Goal: Task Accomplishment & Management: Manage account settings

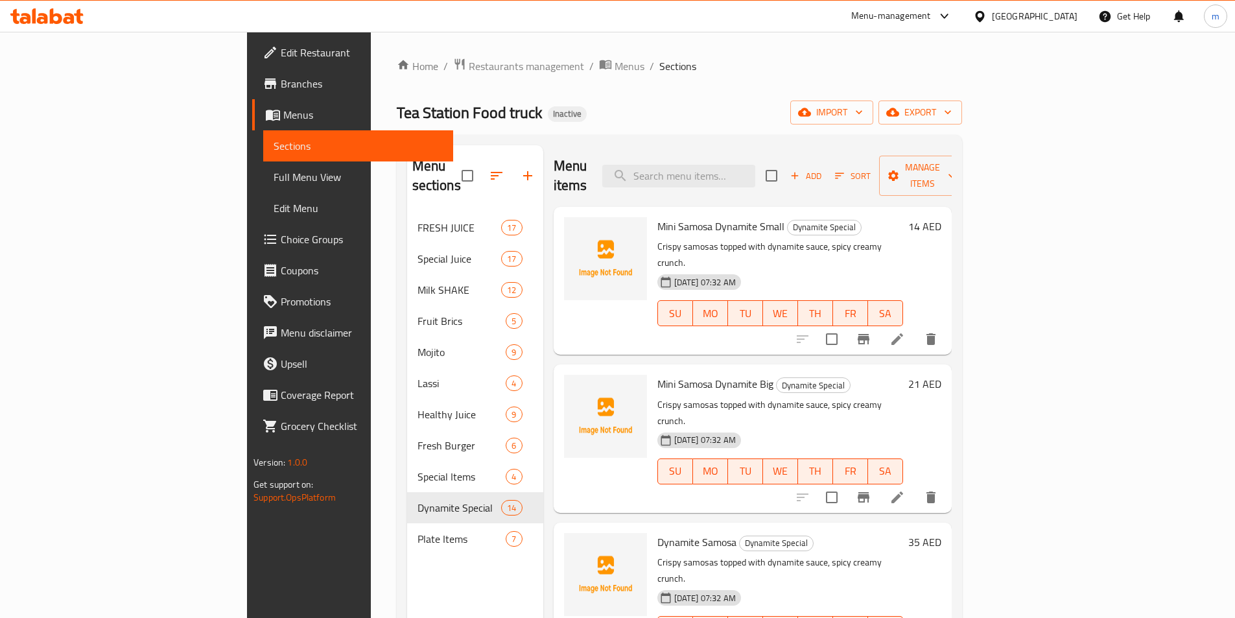
click at [1040, 21] on div "[GEOGRAPHIC_DATA]" at bounding box center [1035, 16] width 86 height 14
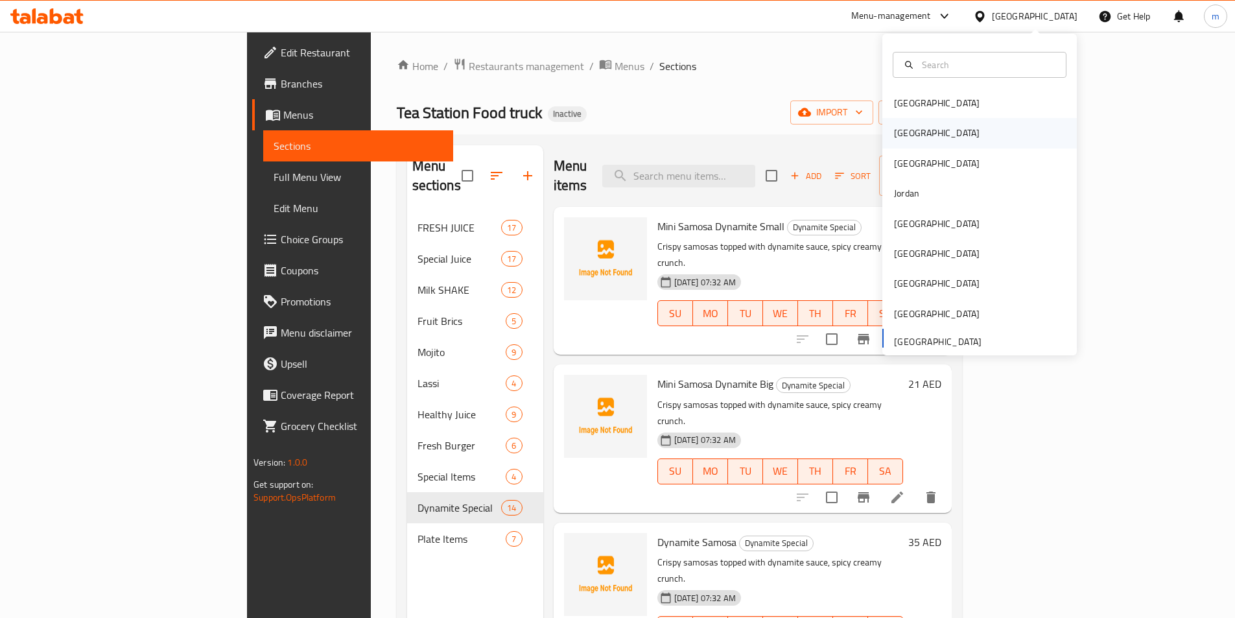
click at [957, 136] on div "[GEOGRAPHIC_DATA]" at bounding box center [980, 133] width 195 height 30
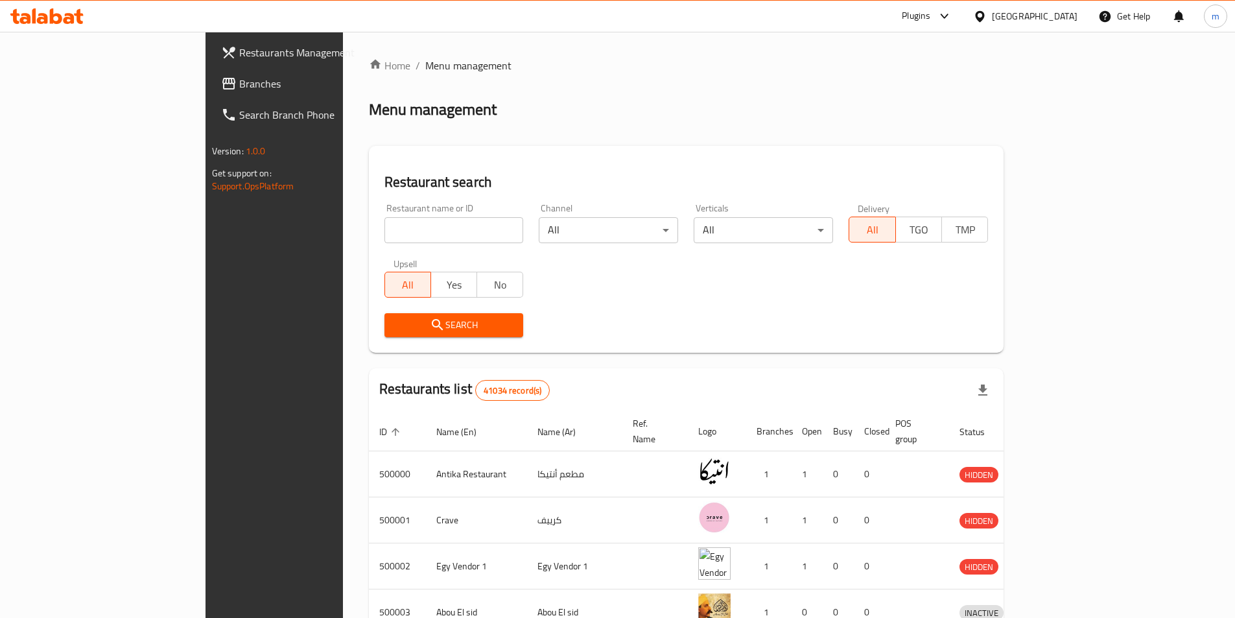
click at [239, 76] on span "Branches" at bounding box center [320, 84] width 162 height 16
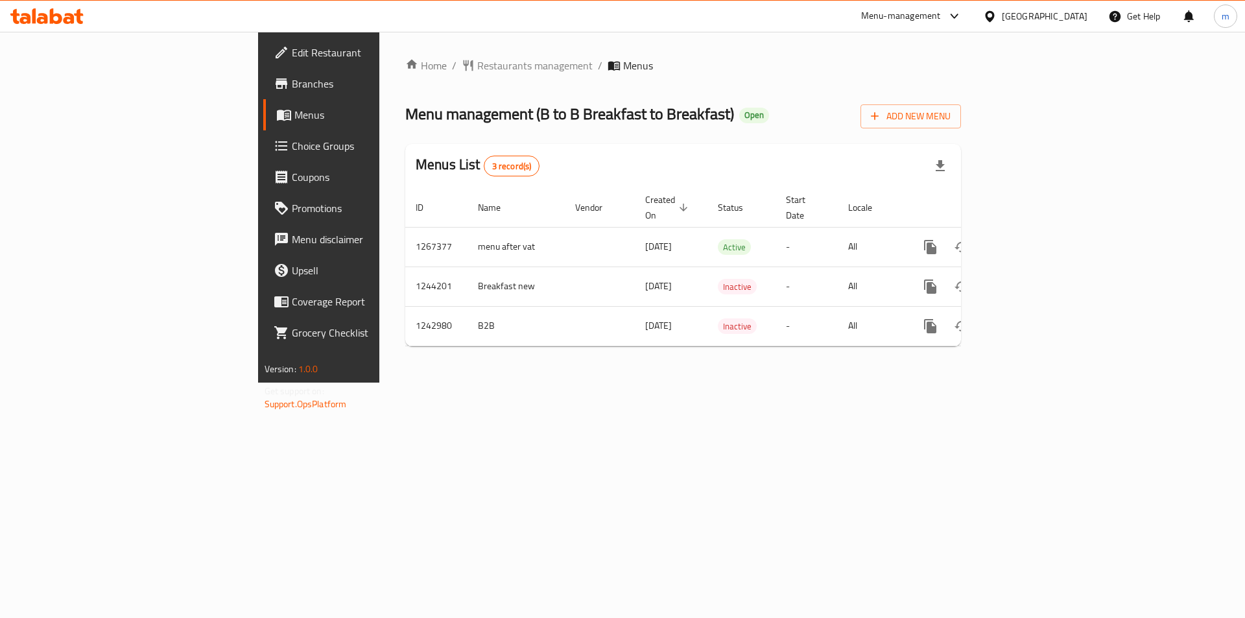
click at [263, 123] on link "Menus" at bounding box center [364, 114] width 203 height 31
click at [292, 88] on span "Branches" at bounding box center [374, 84] width 164 height 16
click at [263, 123] on link "Menus" at bounding box center [364, 114] width 203 height 31
click at [276, 122] on span at bounding box center [285, 115] width 18 height 16
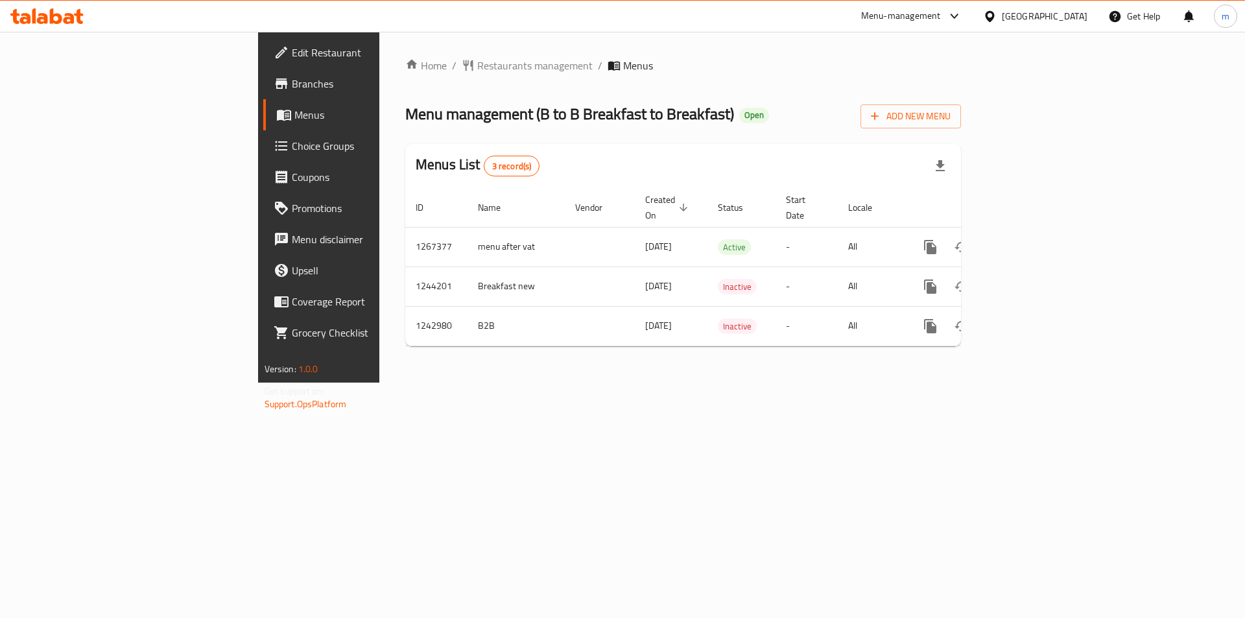
click at [292, 81] on span "Branches" at bounding box center [374, 84] width 164 height 16
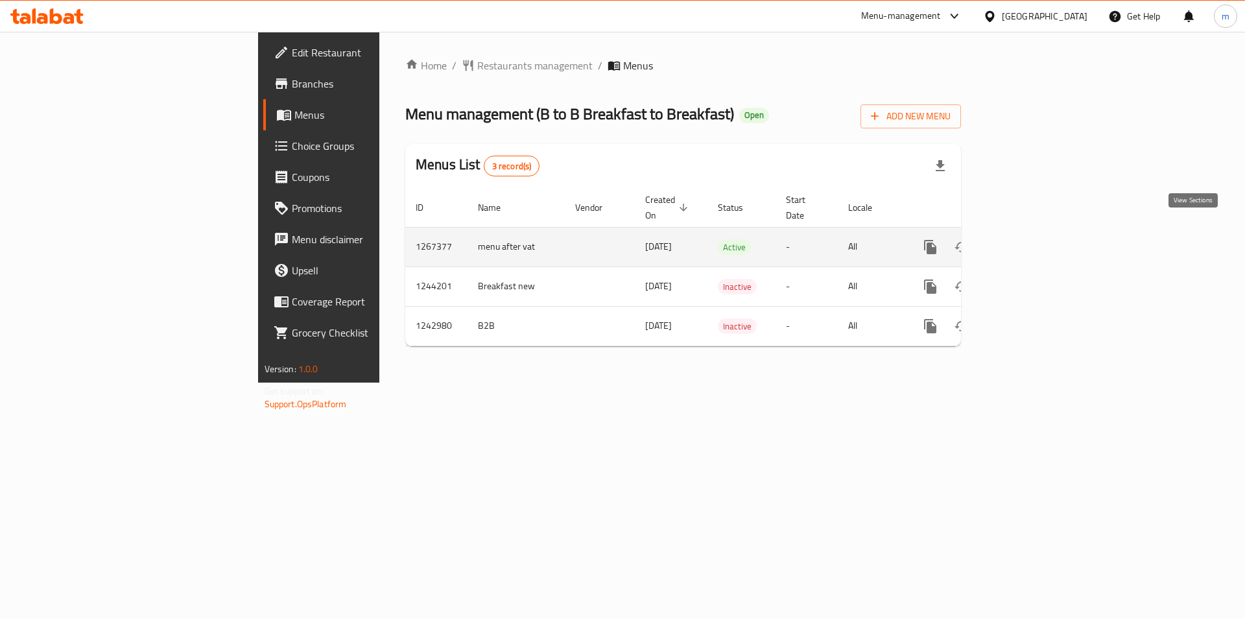
click at [1032, 239] on icon "enhanced table" at bounding box center [1024, 247] width 16 height 16
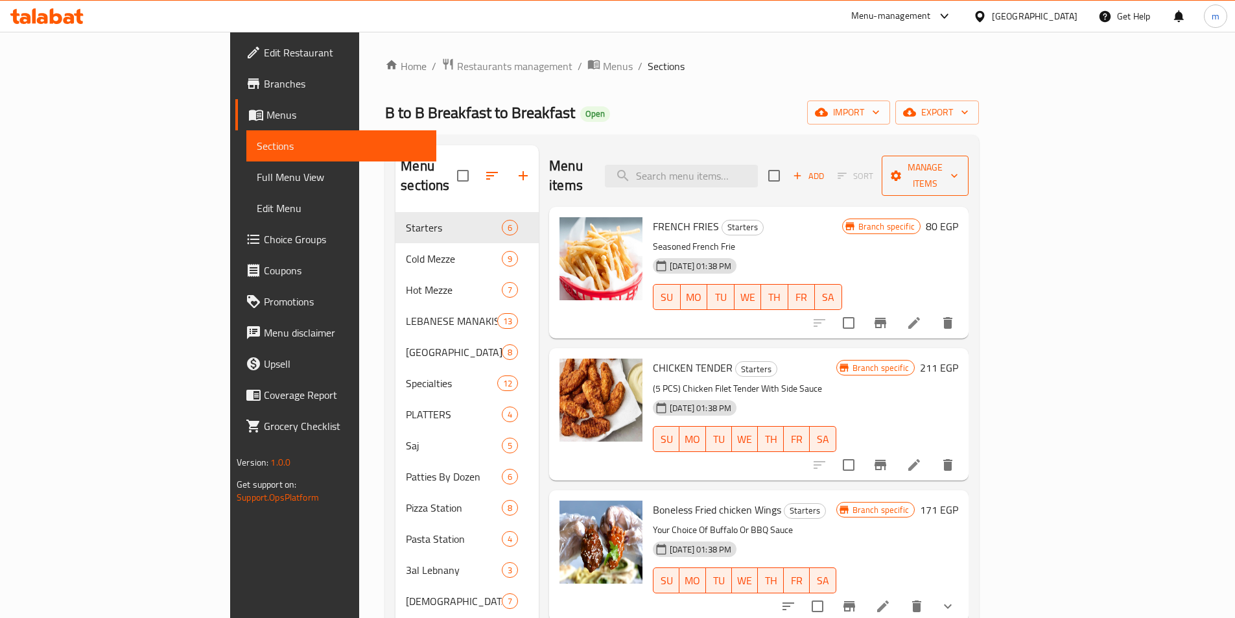
click at [958, 168] on span "Manage items" at bounding box center [925, 176] width 66 height 32
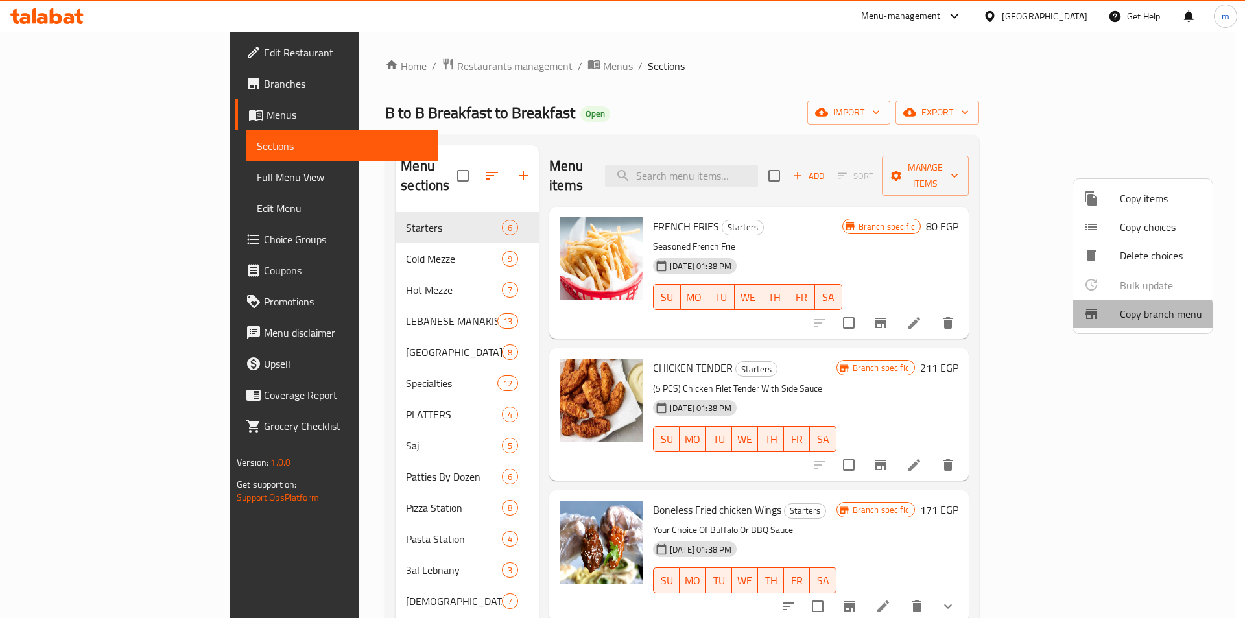
click at [1119, 318] on div at bounding box center [1102, 314] width 36 height 16
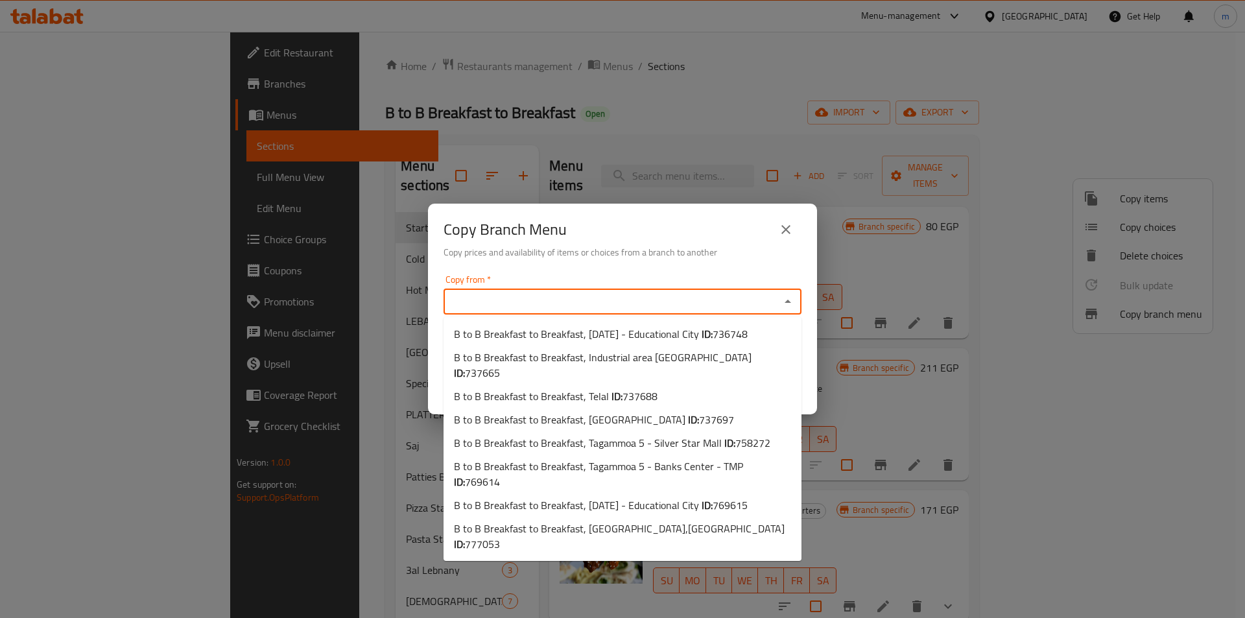
click at [675, 296] on input "Copy from   *" at bounding box center [611, 301] width 329 height 18
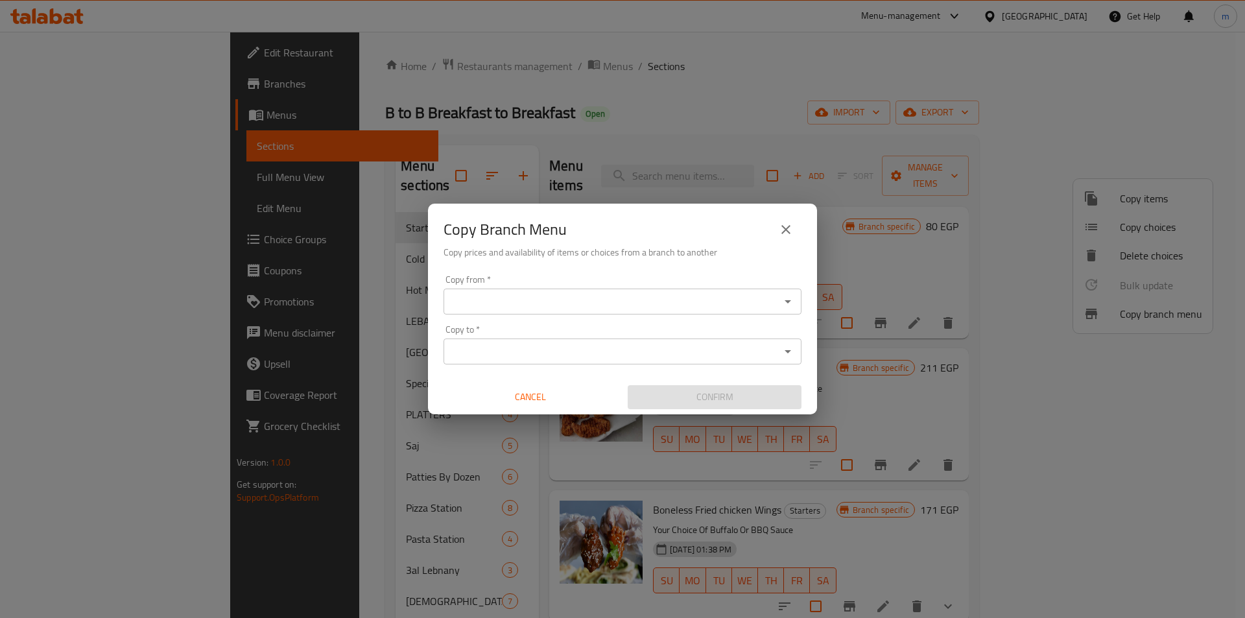
click at [649, 312] on div "Copy from *" at bounding box center [623, 302] width 358 height 26
paste input "769615"
type input "769615"
click at [645, 300] on input "769615" at bounding box center [611, 301] width 329 height 18
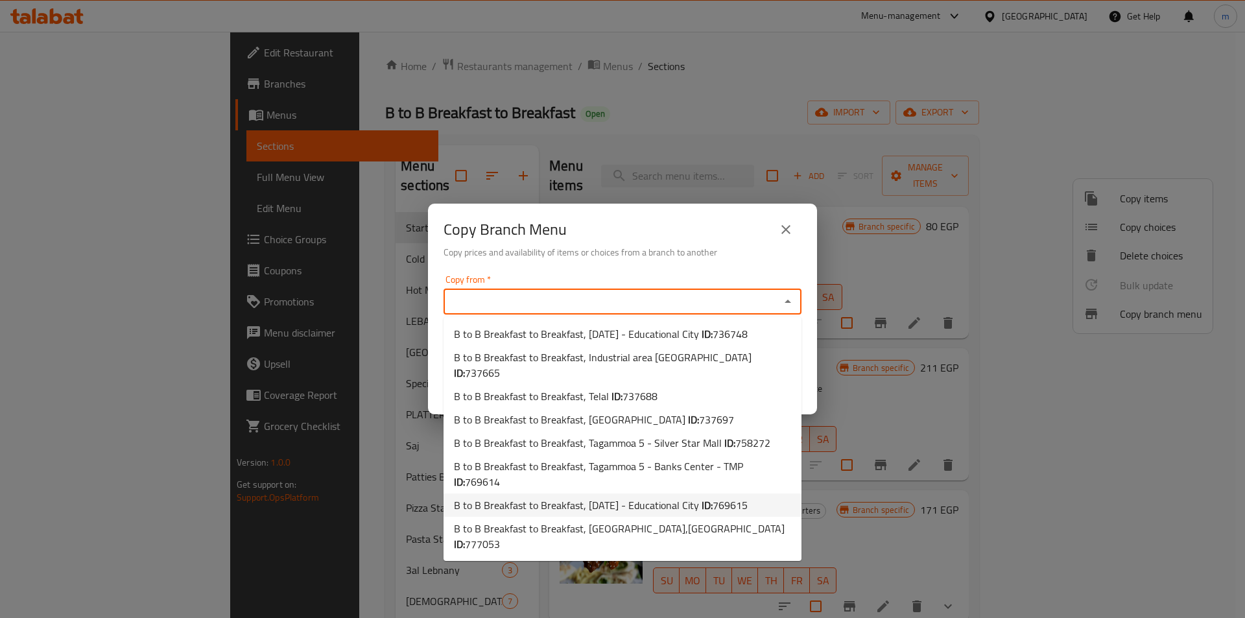
click at [748, 495] on span "769615" at bounding box center [730, 504] width 35 height 19
type input "B to B Breakfast to Breakfast, 6th of October - Educational City"
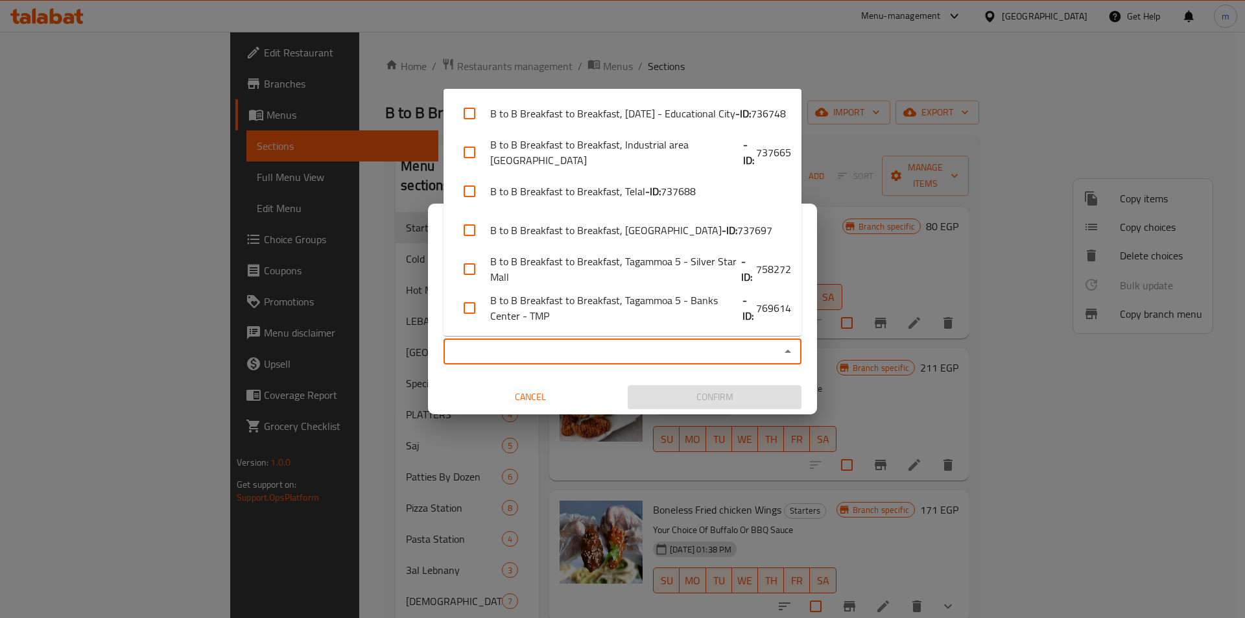
click at [693, 349] on input "Copy to   *" at bounding box center [611, 351] width 329 height 18
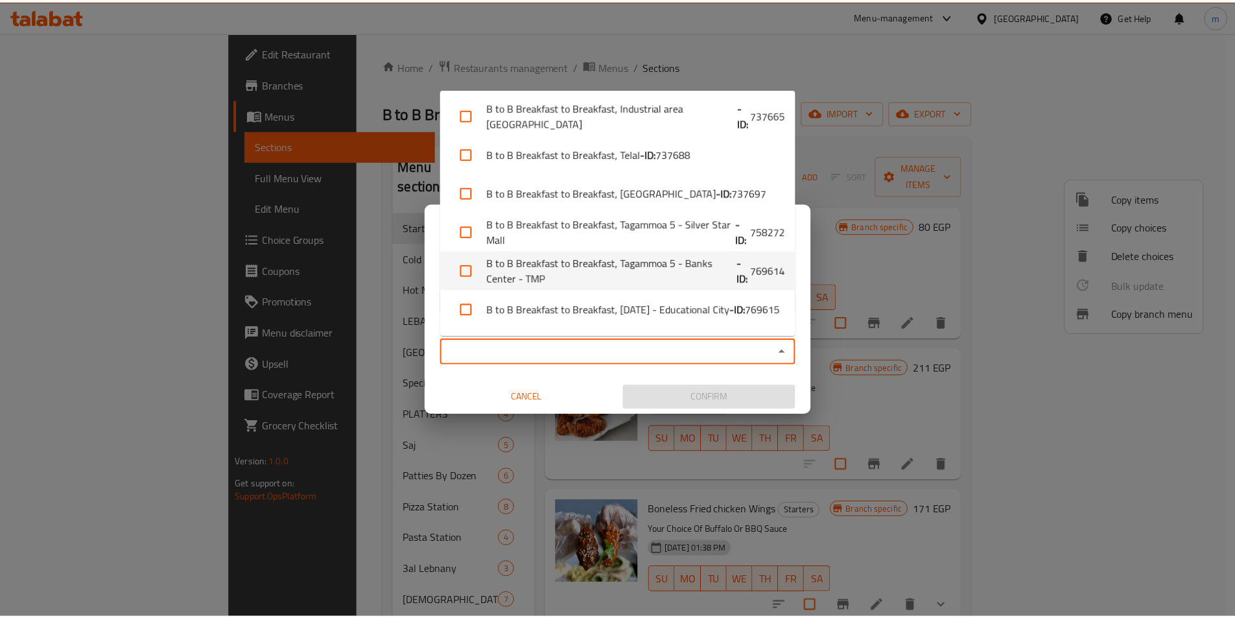
scroll to position [75, 0]
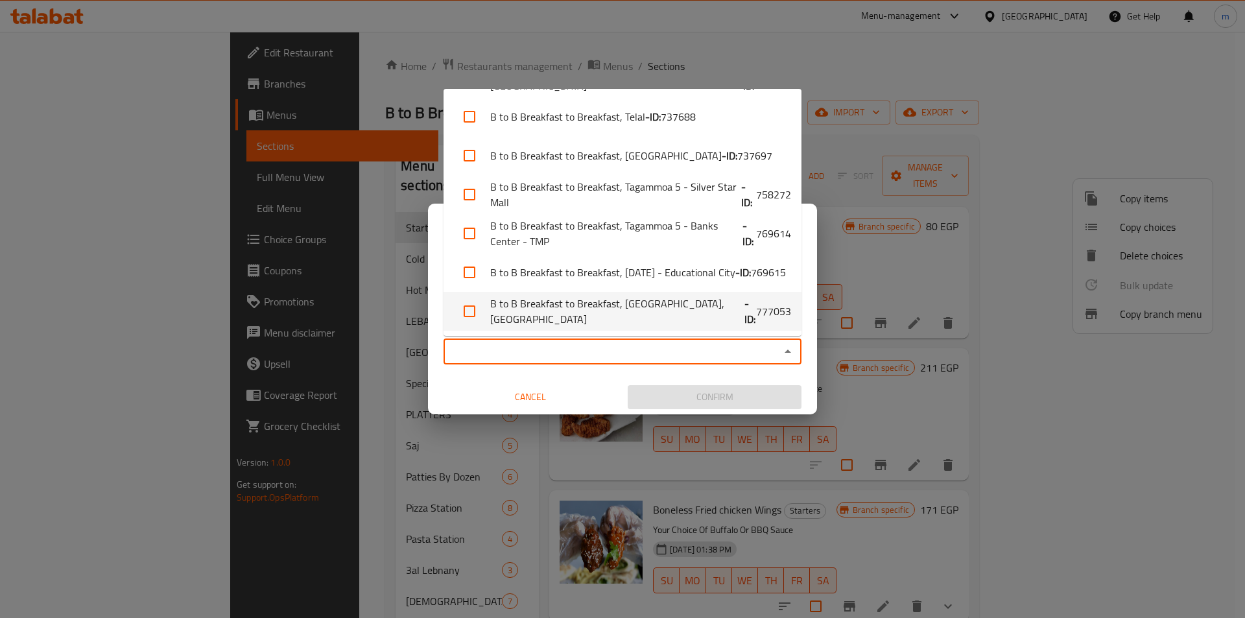
click at [667, 316] on li "B to B Breakfast to Breakfast, Elrodah,Elrodah - ID: 777053" at bounding box center [623, 311] width 358 height 39
checkbox input "true"
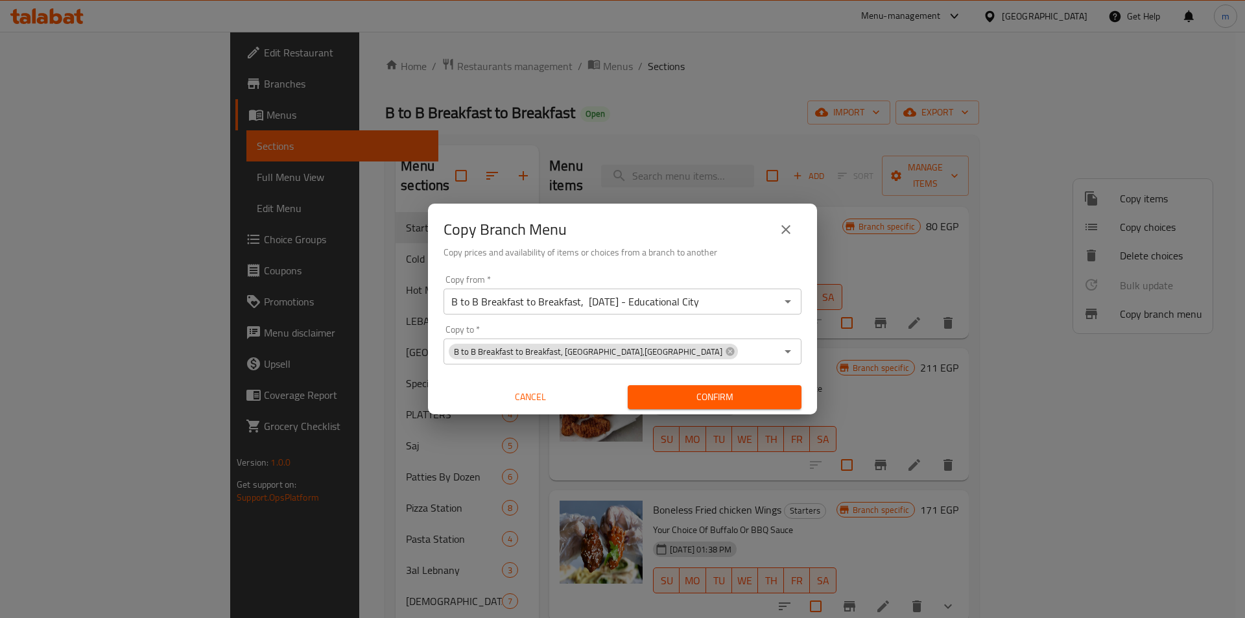
click at [682, 372] on div "Copy from   * B to B Breakfast to Breakfast, 6th of October - Educational City …" at bounding box center [622, 342] width 389 height 145
click at [696, 392] on span "Confirm" at bounding box center [714, 397] width 153 height 16
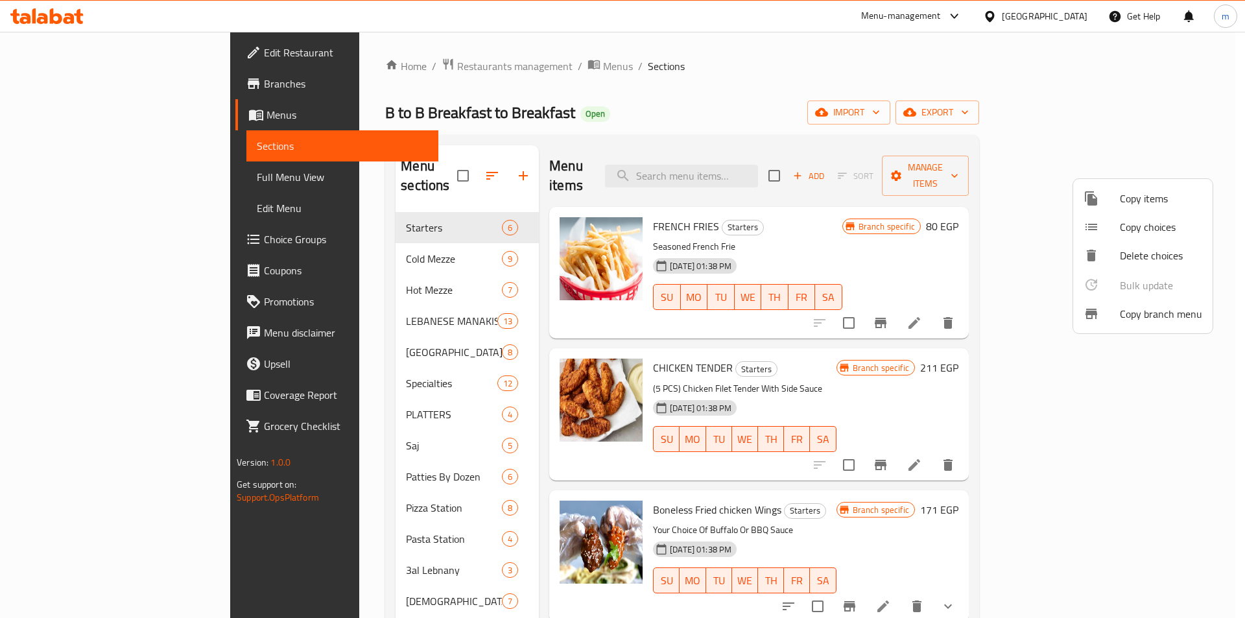
click at [1124, 136] on div at bounding box center [622, 309] width 1245 height 618
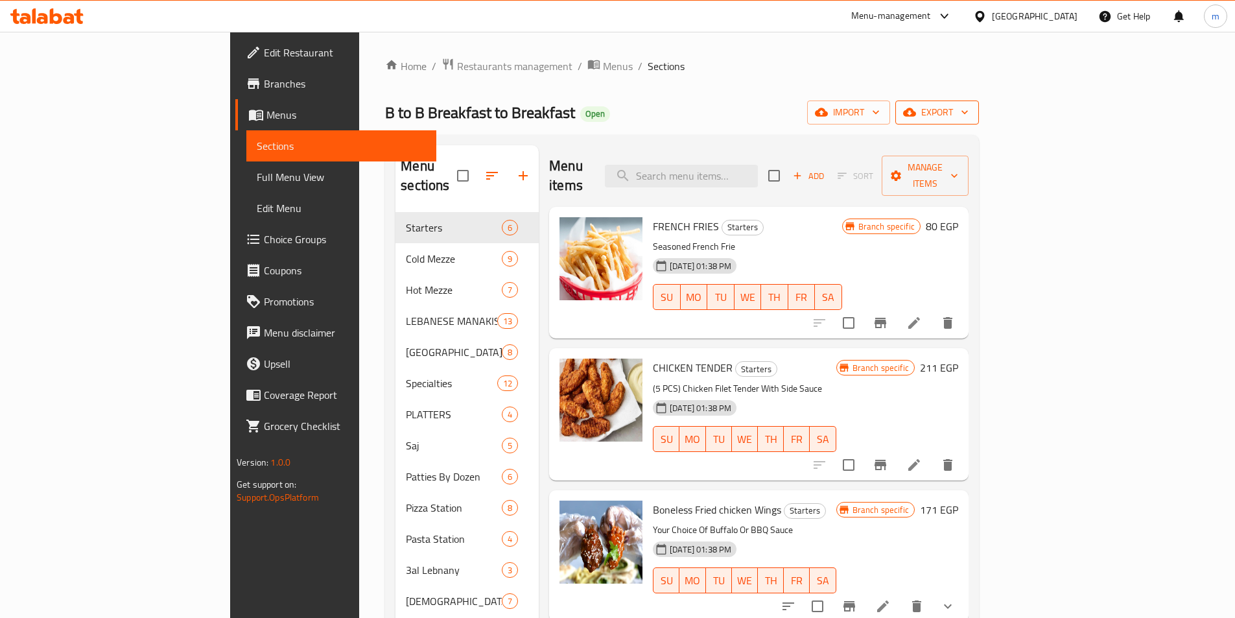
click at [969, 118] on span "export" at bounding box center [937, 112] width 63 height 16
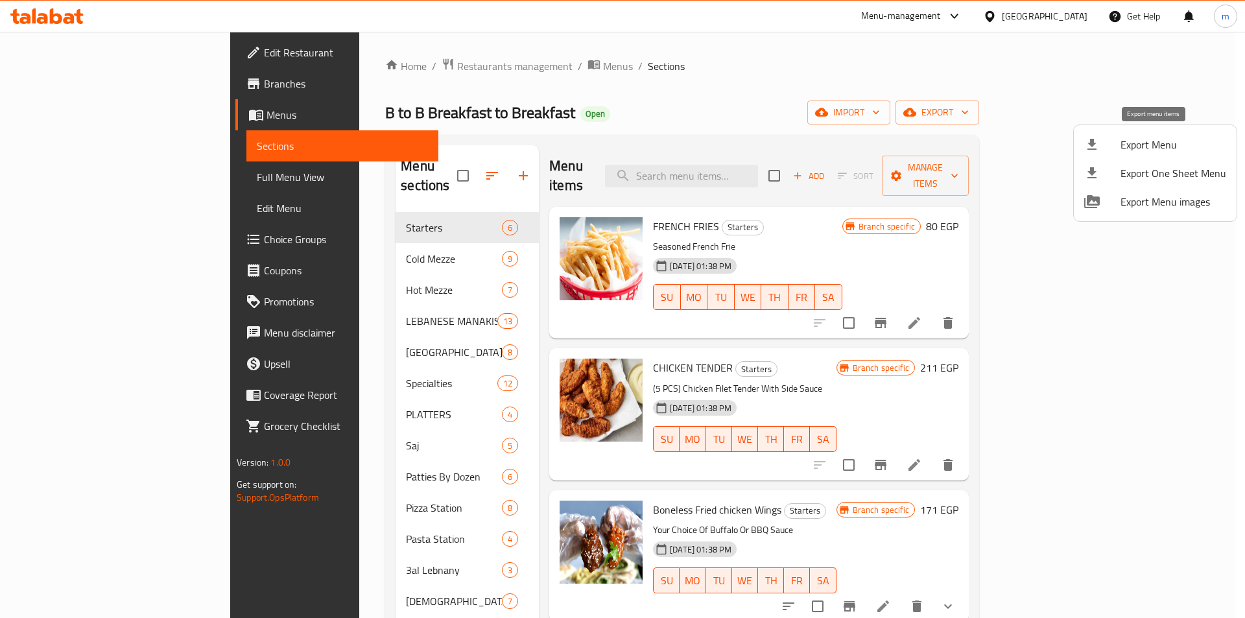
click at [1169, 139] on span "Export Menu" at bounding box center [1174, 145] width 106 height 16
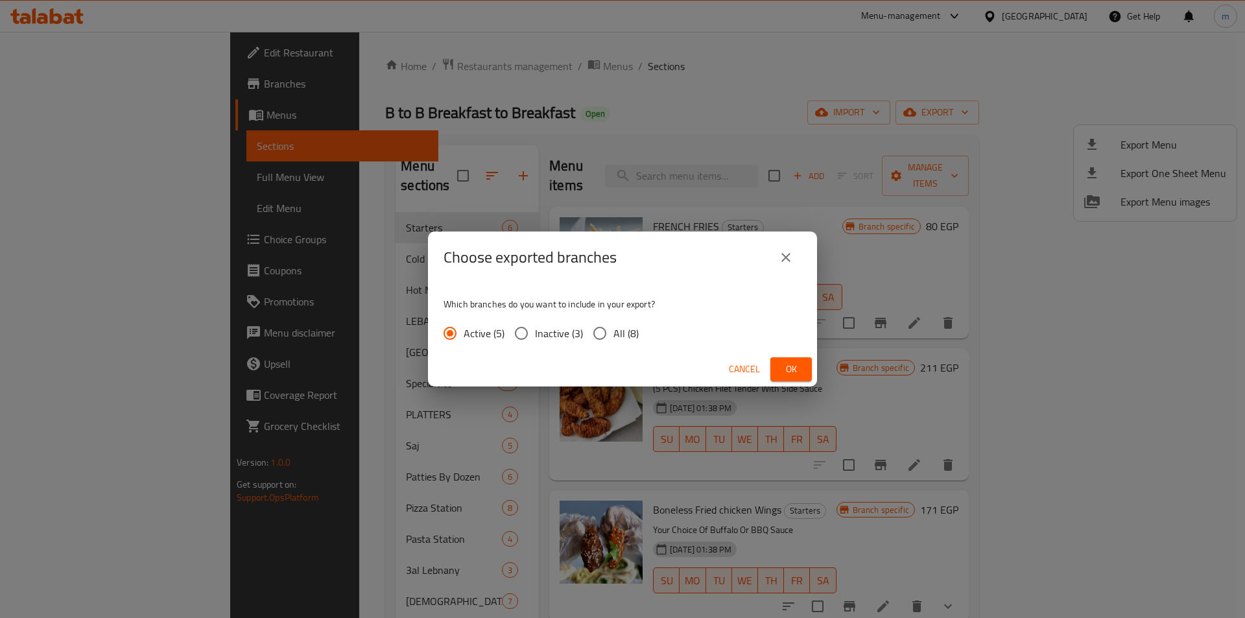
click at [627, 334] on span "All (8)" at bounding box center [625, 334] width 25 height 16
click at [613, 334] on input "All (8)" at bounding box center [599, 333] width 27 height 27
radio input "true"
click at [802, 368] on button "Ok" at bounding box center [791, 369] width 42 height 24
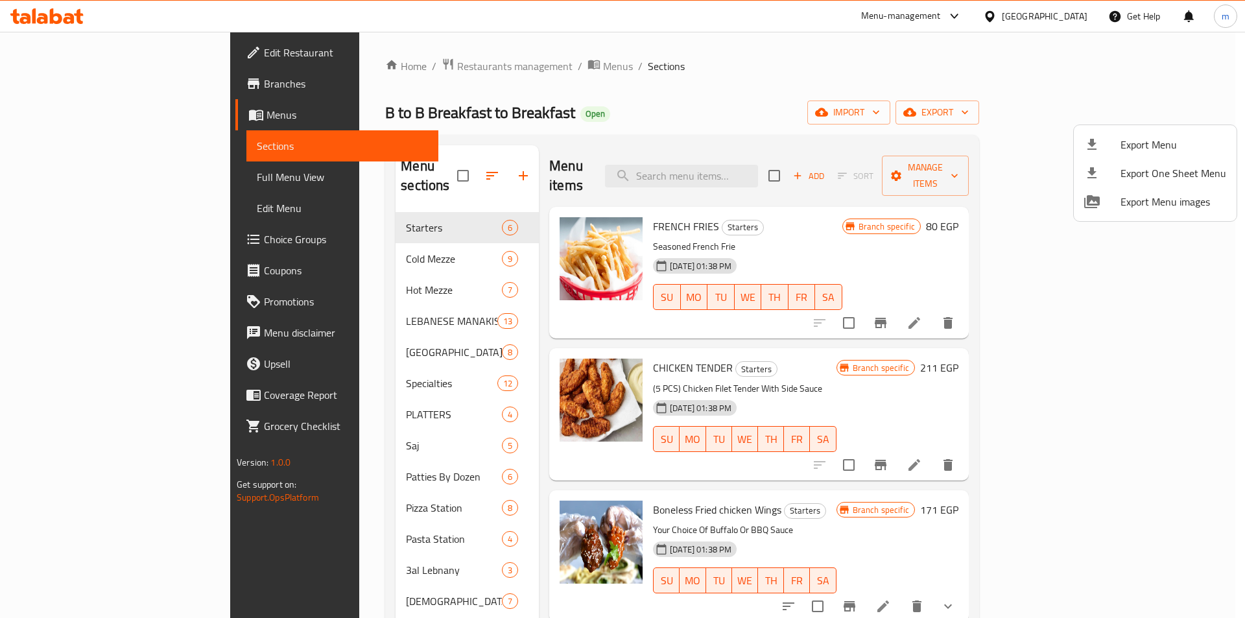
click at [748, 93] on div at bounding box center [622, 309] width 1245 height 618
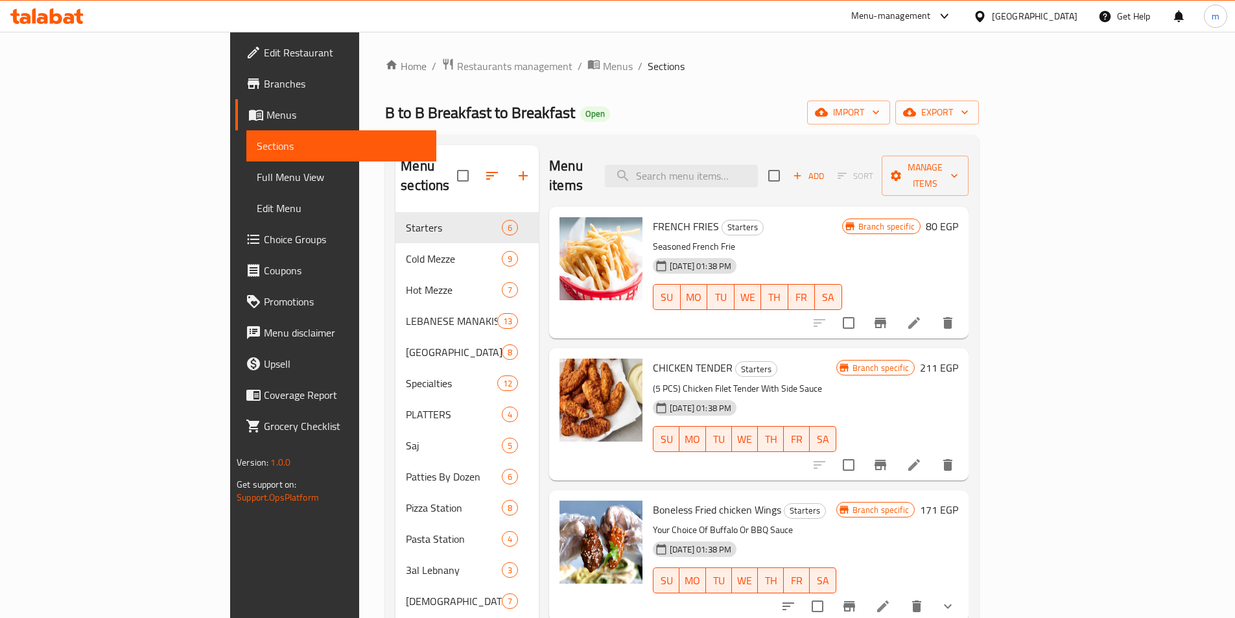
click at [264, 83] on span "Branches" at bounding box center [345, 84] width 162 height 16
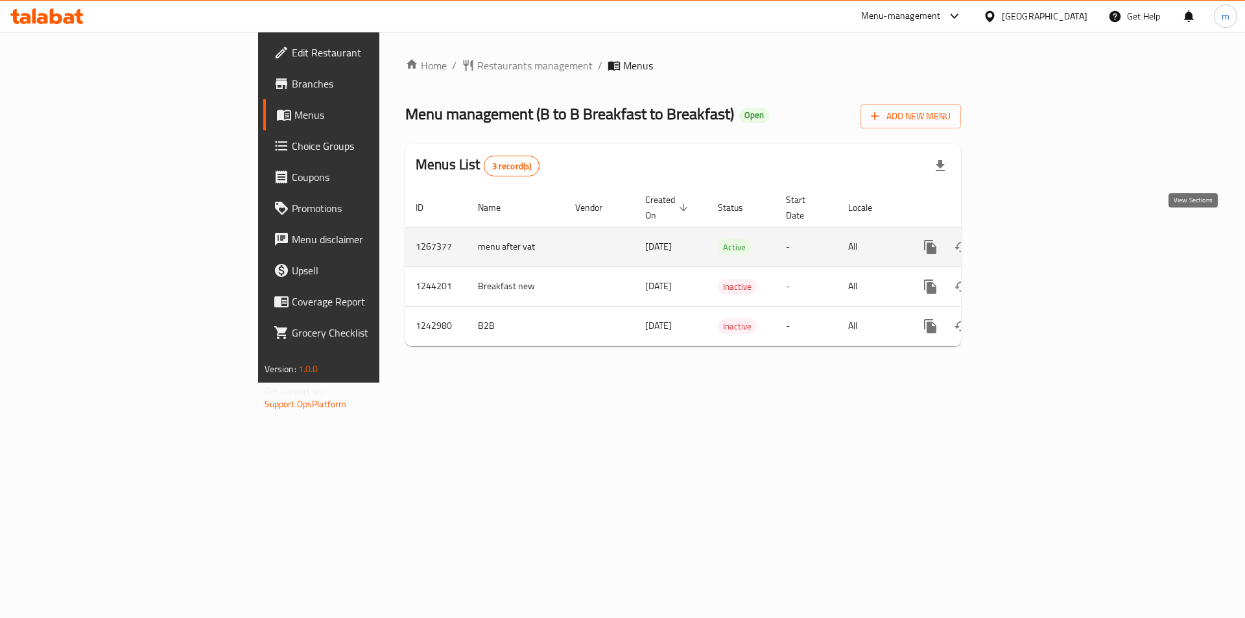
click at [1032, 239] on icon "enhanced table" at bounding box center [1024, 247] width 16 height 16
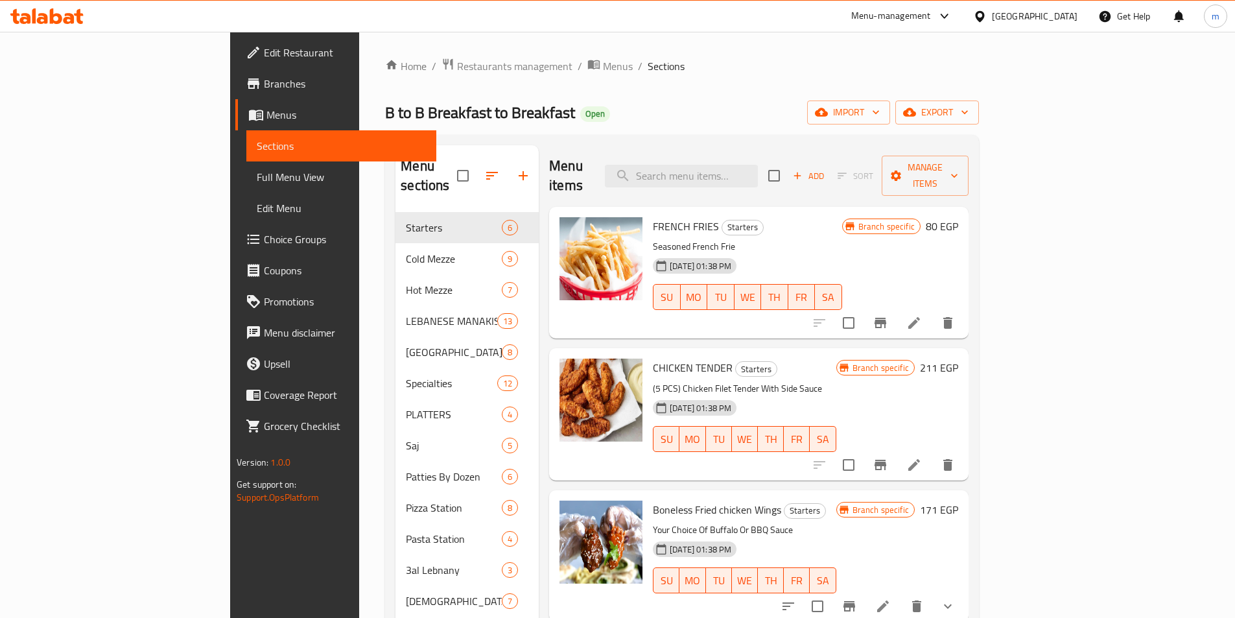
click at [257, 181] on span "Full Menu View" at bounding box center [341, 177] width 169 height 16
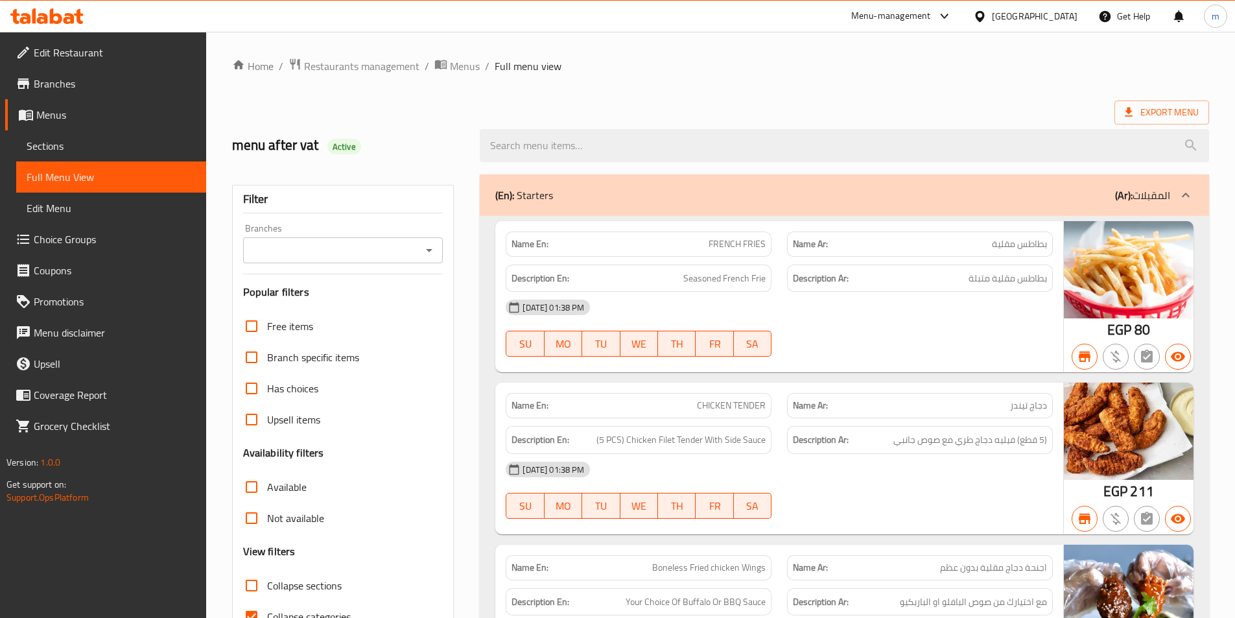
scroll to position [324, 0]
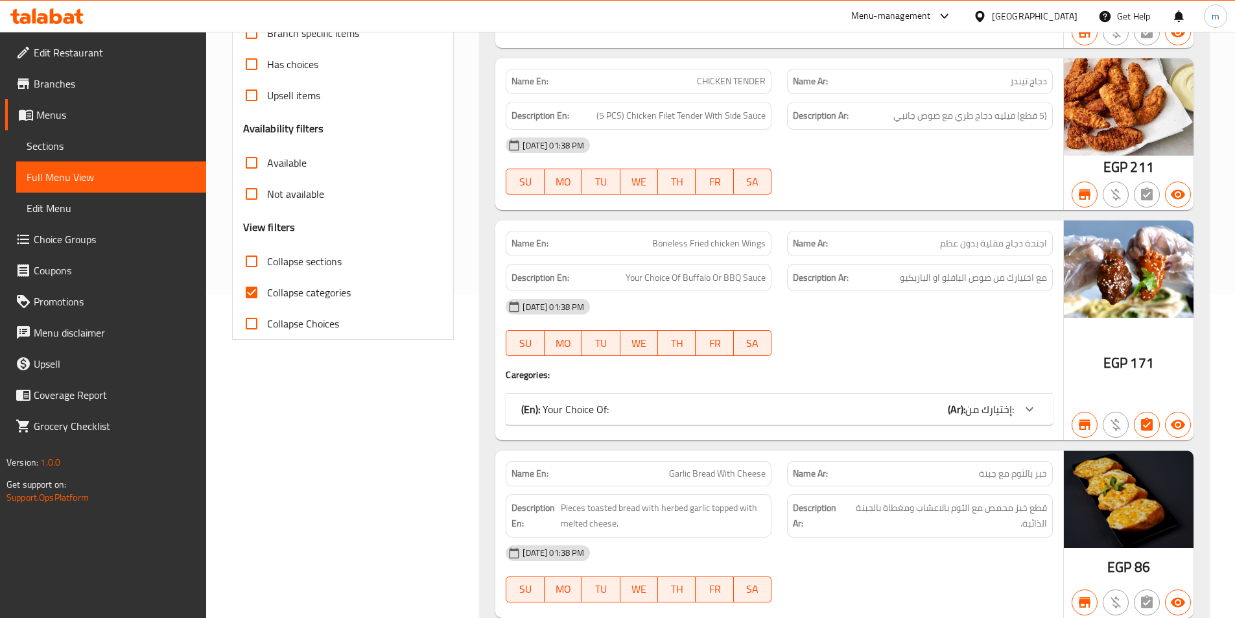
click at [282, 285] on span "Collapse categories" at bounding box center [309, 293] width 84 height 16
click at [267, 283] on input "Collapse categories" at bounding box center [251, 292] width 31 height 31
checkbox input "false"
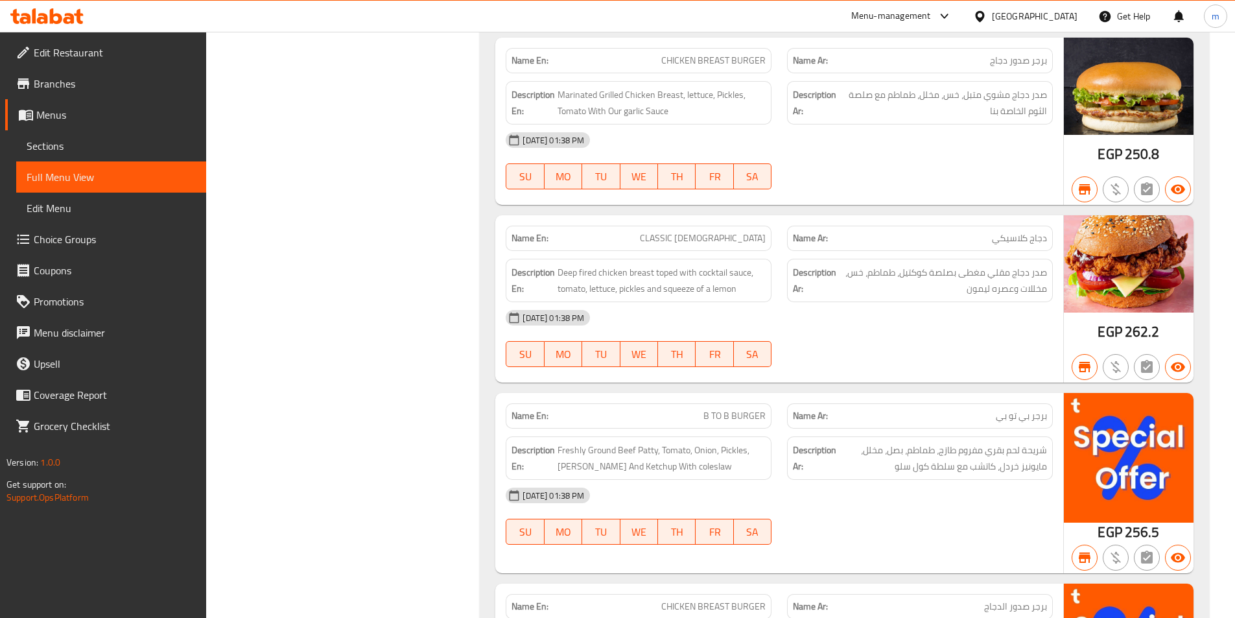
scroll to position [48528, 0]
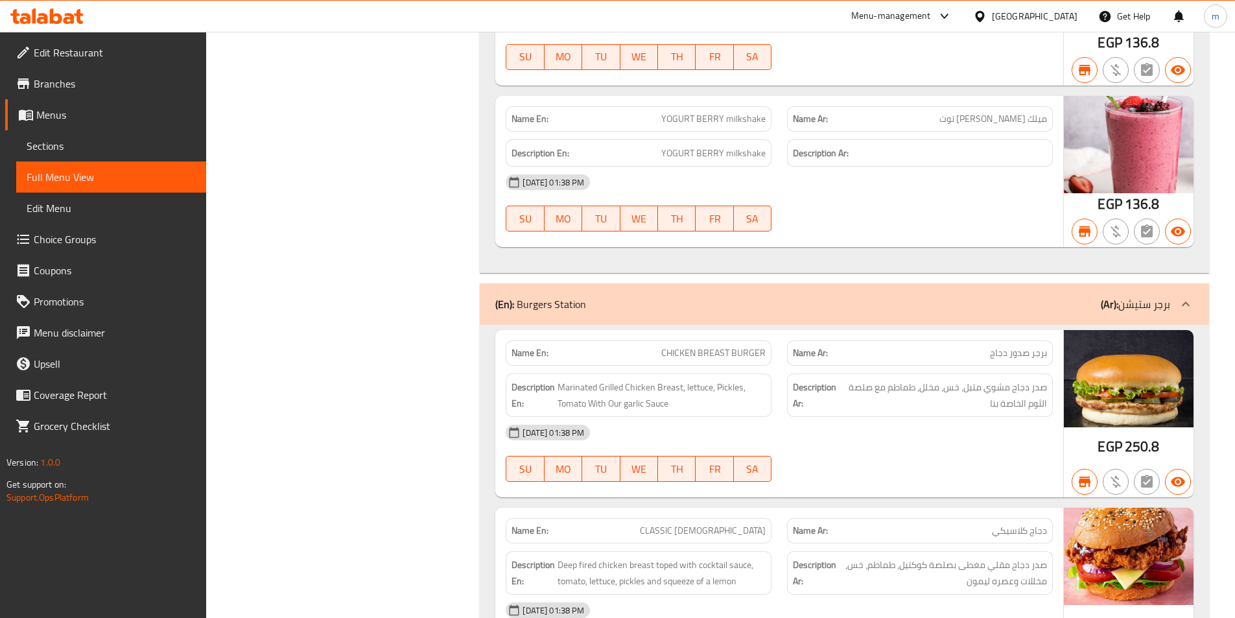
click at [132, 138] on span "Sections" at bounding box center [111, 146] width 169 height 16
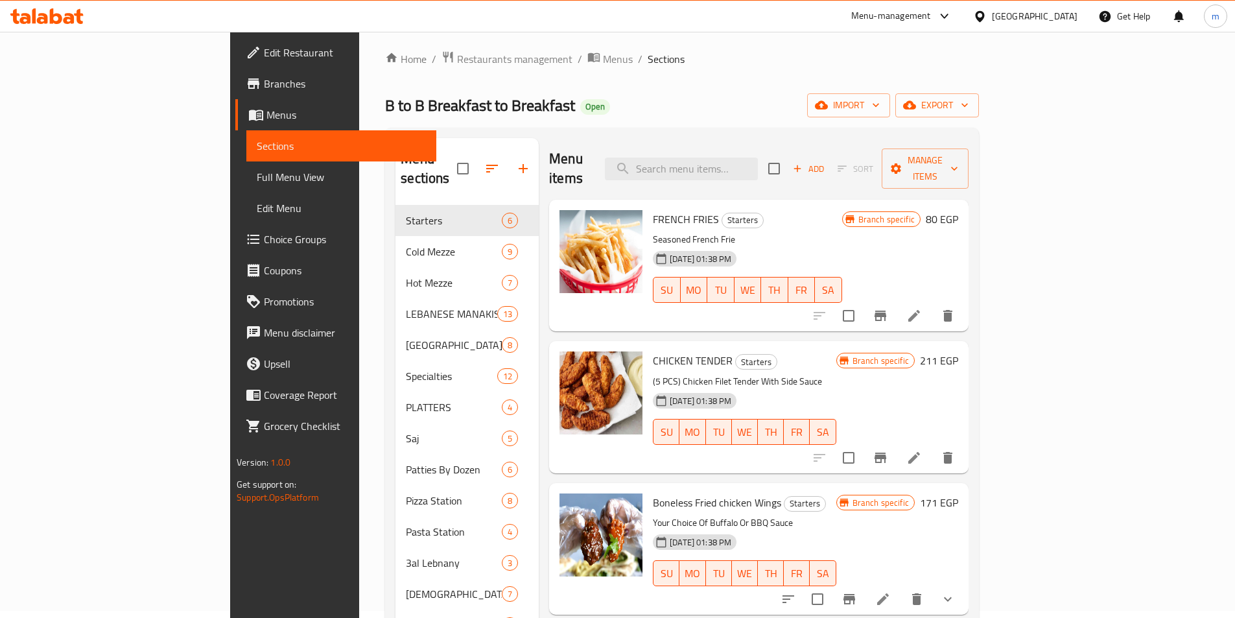
scroll to position [3, 0]
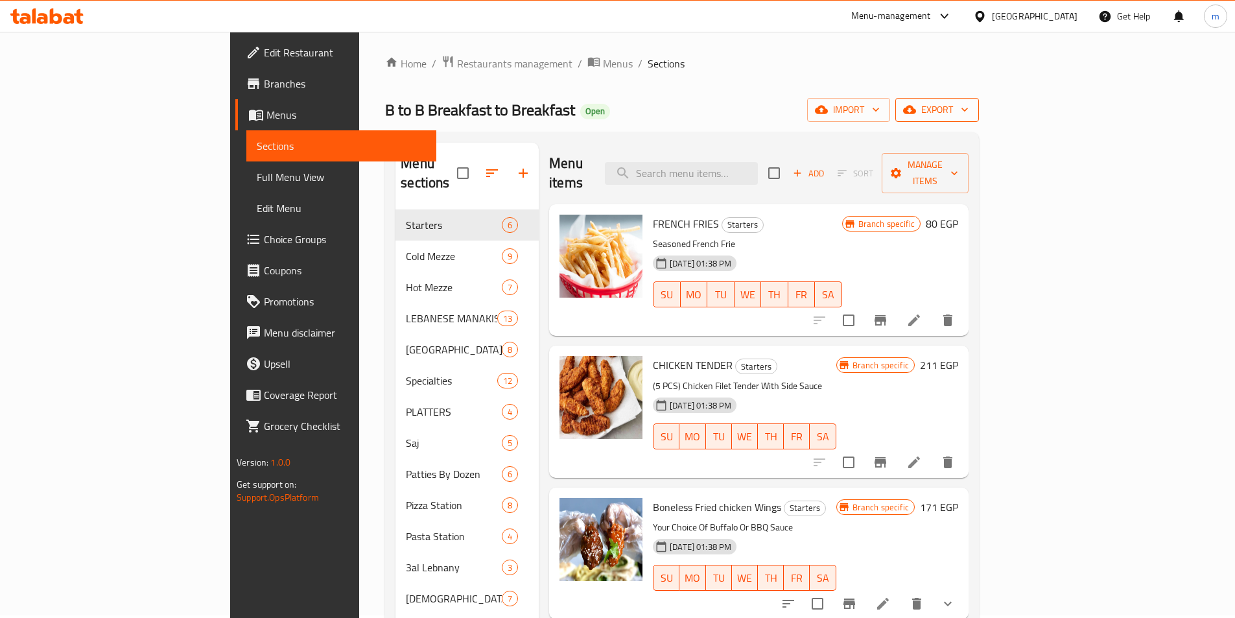
click at [979, 108] on button "export" at bounding box center [938, 110] width 84 height 24
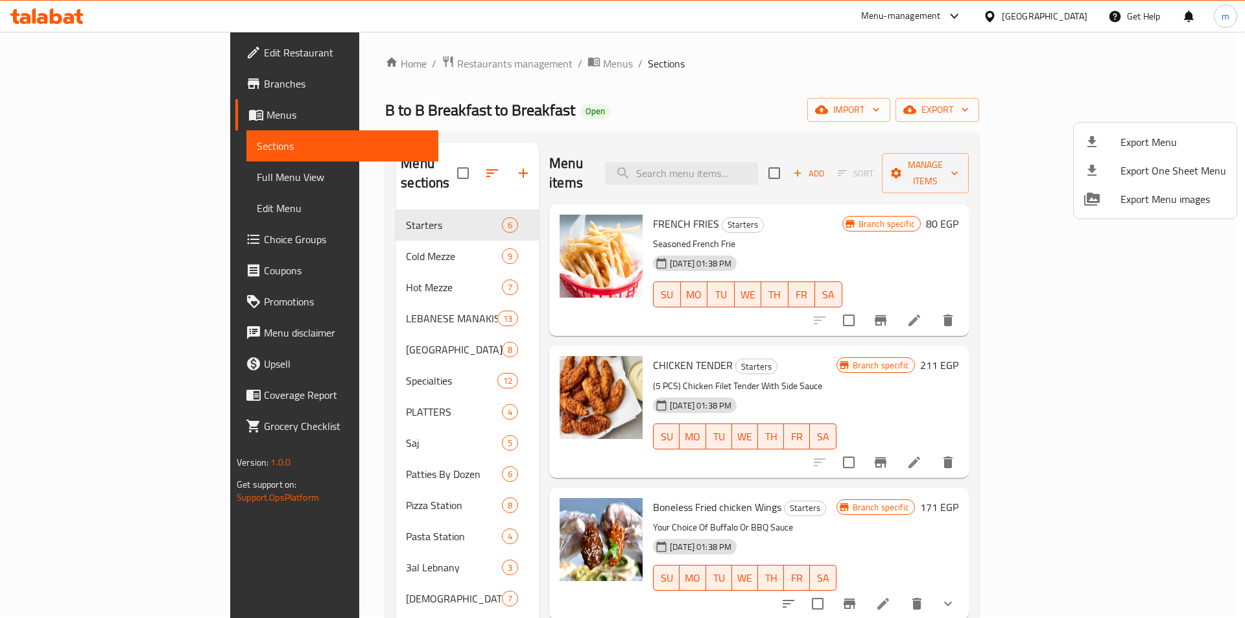
click at [1009, 84] on div at bounding box center [622, 309] width 1245 height 618
